Goal: Contribute content

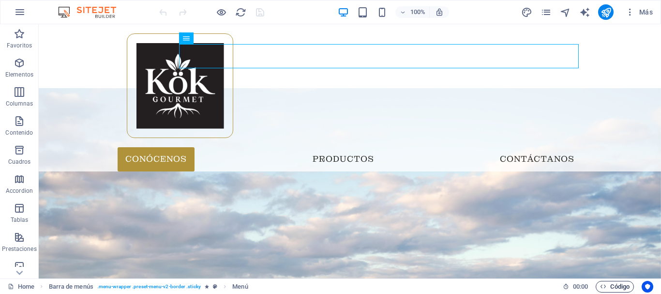
click at [612, 289] on span "Código" at bounding box center [615, 287] width 30 height 12
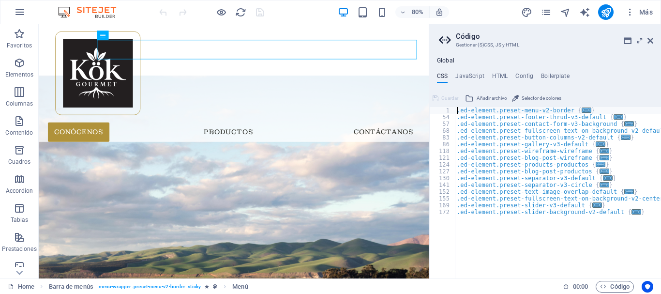
click at [499, 97] on span "Añadir archivo" at bounding box center [492, 98] width 31 height 12
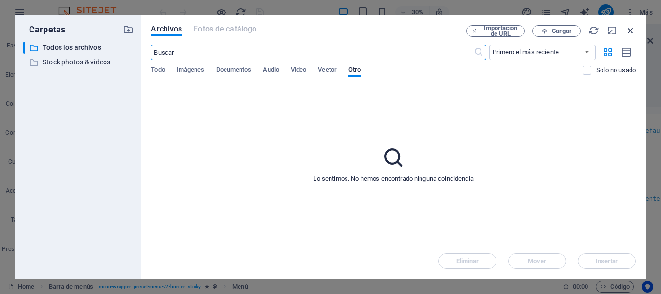
click at [627, 29] on icon "button" at bounding box center [631, 30] width 11 height 11
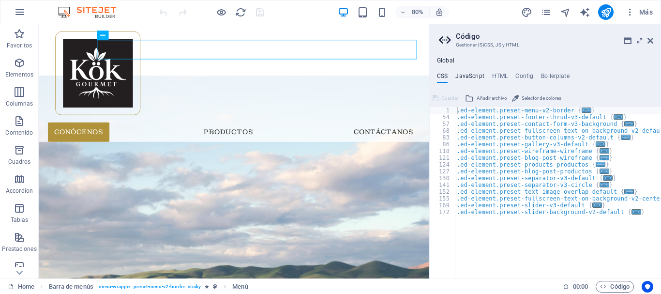
click at [473, 76] on h4 "JavaScript" at bounding box center [470, 78] width 29 height 11
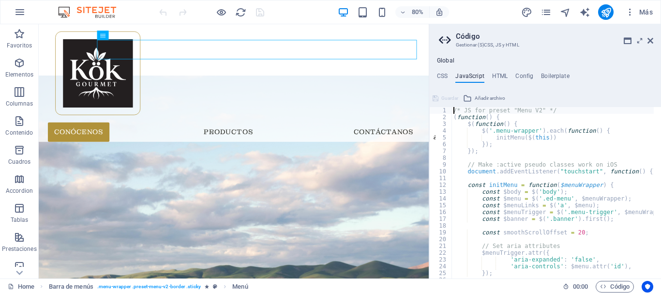
click at [466, 116] on div "/* JS for preset "Menu V2" */ ( function ( ) { $ ( function ( ) { $ ( '.menu-wr…" at bounding box center [674, 196] width 444 height 178
type textarea "(function() {"
click at [502, 159] on div "/* JS for preset "Menu V2" */ ( function ( ) { $ ( function ( ) { $ ( '.menu-wr…" at bounding box center [674, 196] width 444 height 178
type textarea "})(); /* End JS for preset "Menu V2" */"
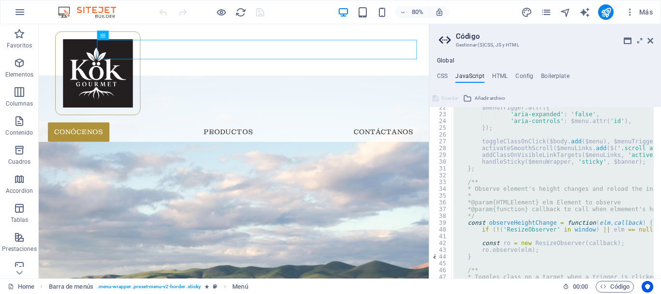
scroll to position [203, 0]
